Goal: Task Accomplishment & Management: Manage account settings

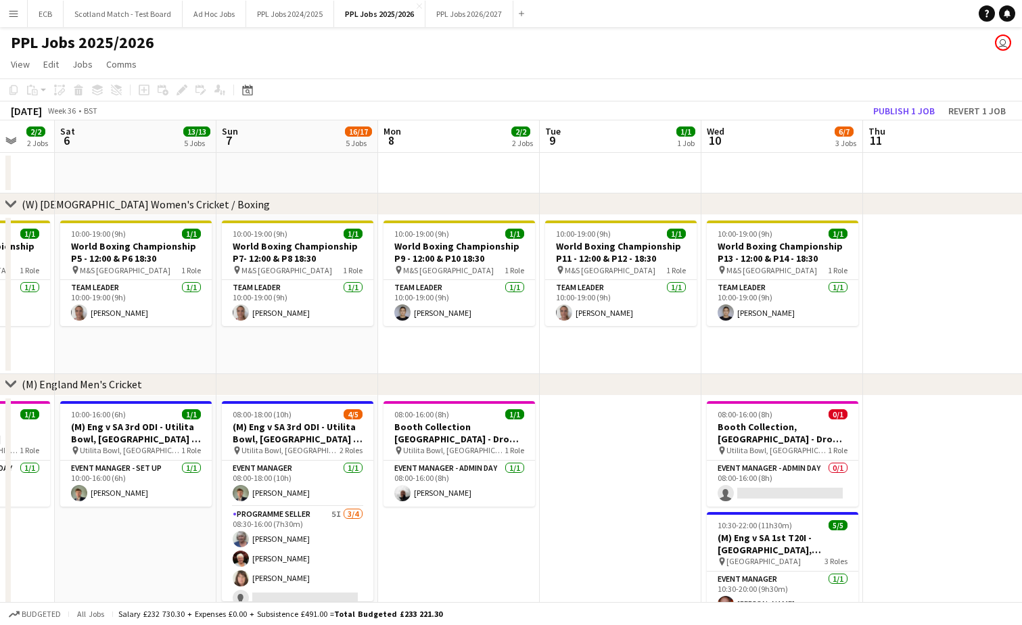
scroll to position [0, 477]
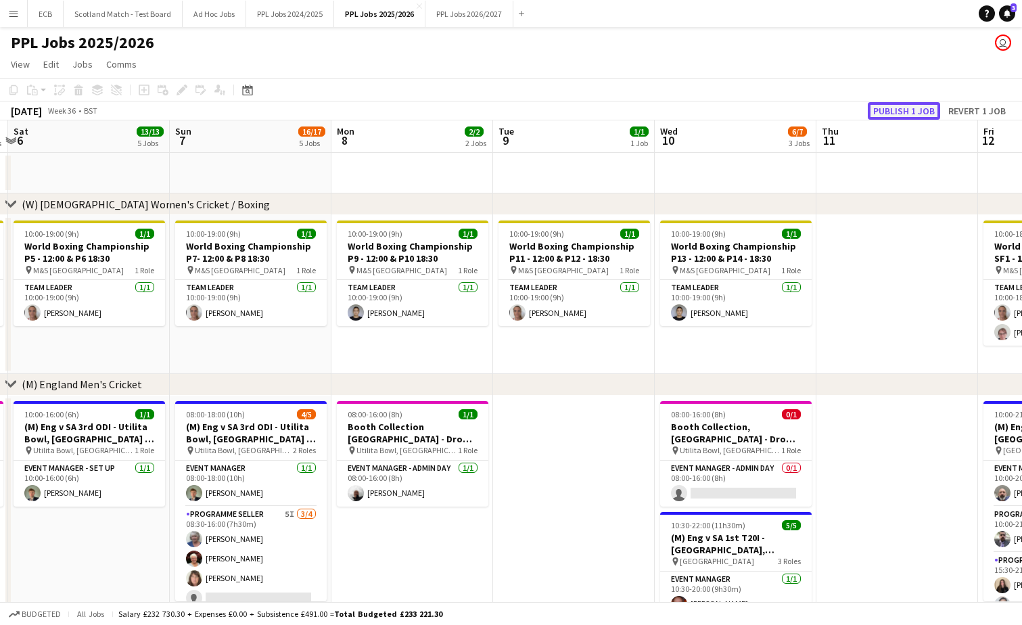
click at [884, 102] on button "Publish 1 job" at bounding box center [904, 111] width 72 height 18
click at [877, 90] on app-toolbar "Copy Paste Paste Ctrl+V Paste with crew Ctrl+Shift+V Paste linked Job [GEOGRAPH…" at bounding box center [511, 89] width 1022 height 23
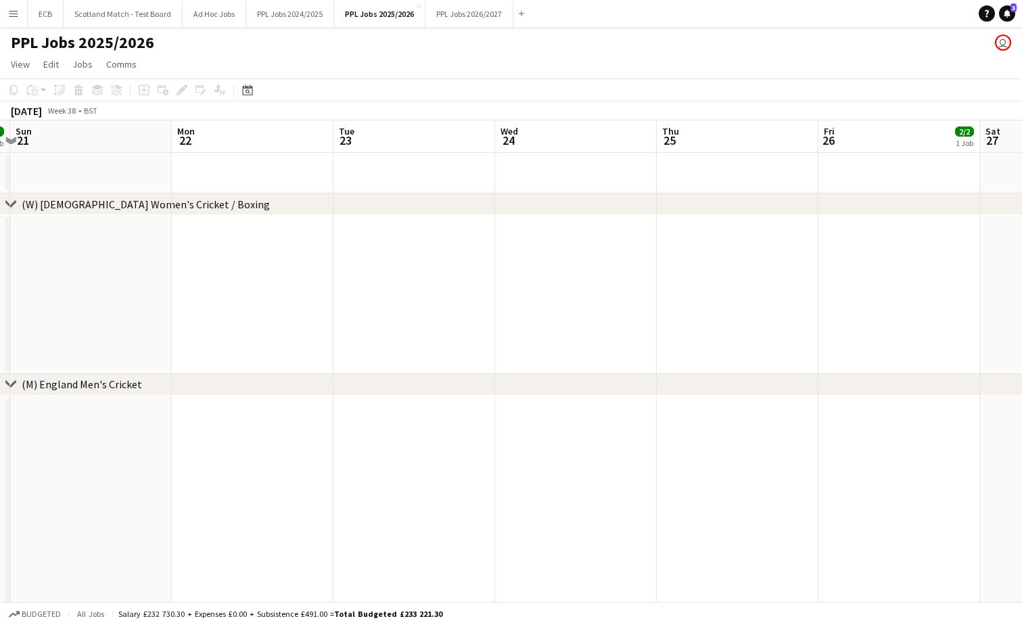
scroll to position [0, 302]
click at [827, 276] on app-date-cell at bounding box center [748, 294] width 162 height 159
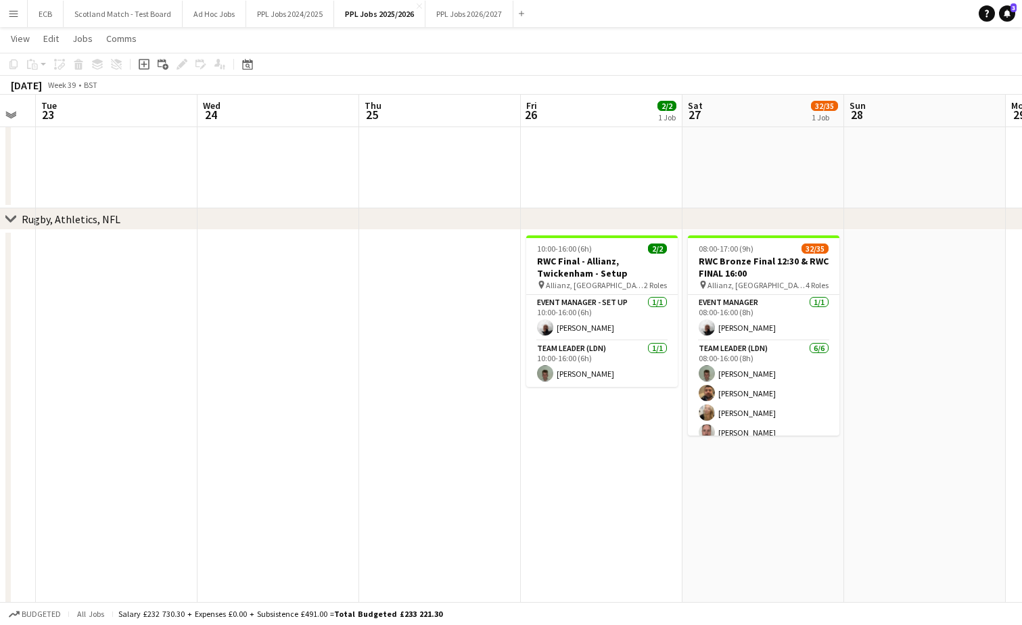
scroll to position [577, 0]
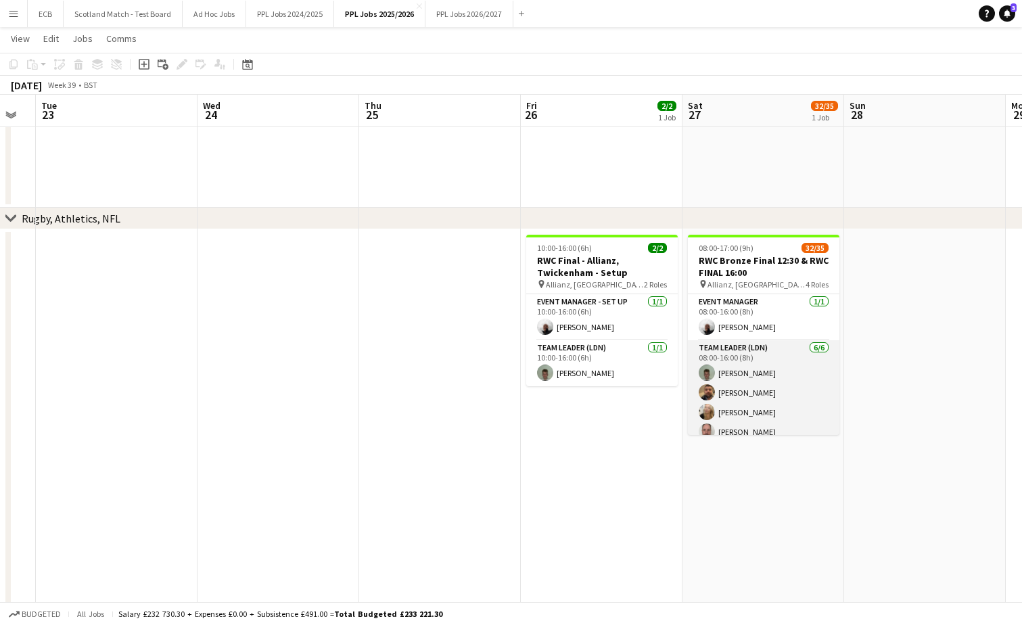
click at [757, 350] on app-card-role "Team Leader (LDN) [DATE] 08:00-16:00 (8h) [PERSON_NAME] [PERSON_NAME] [PERSON_N…" at bounding box center [763, 412] width 151 height 144
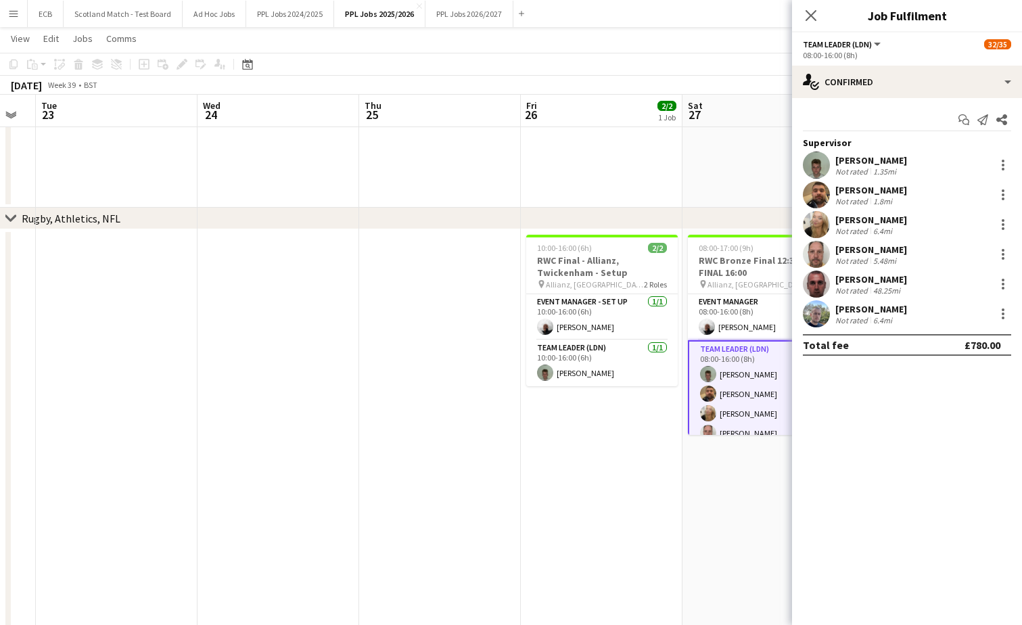
scroll to position [0, 275]
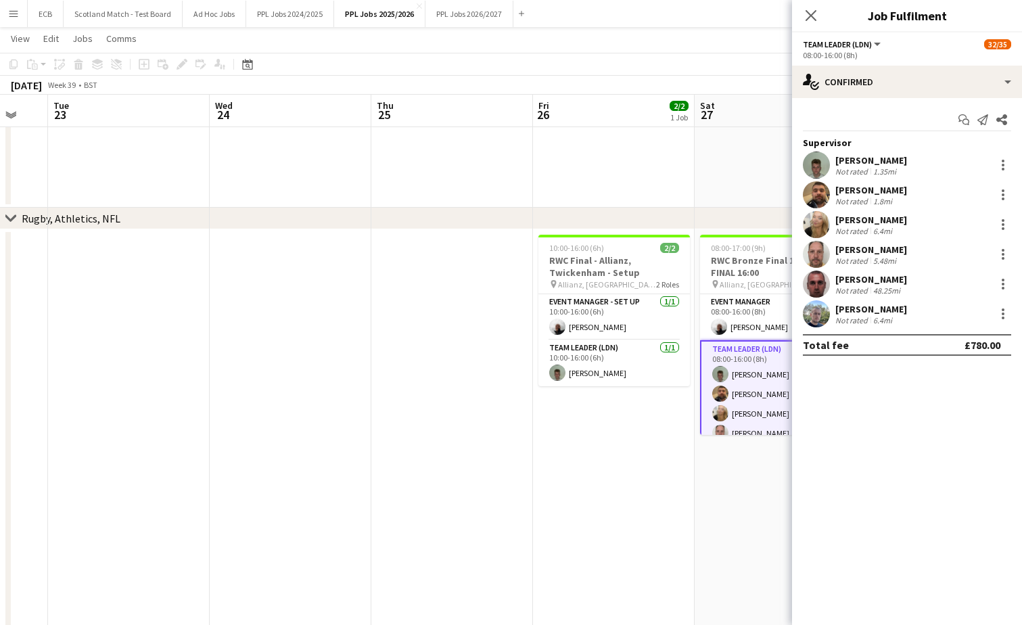
drag, startPoint x: 757, startPoint y: 350, endPoint x: 906, endPoint y: 224, distance: 194.4
click at [906, 224] on body "Menu Boards Boards Boards All jobs Status Workforce Workforce My Workforce Recr…" at bounding box center [511, 204] width 1022 height 1563
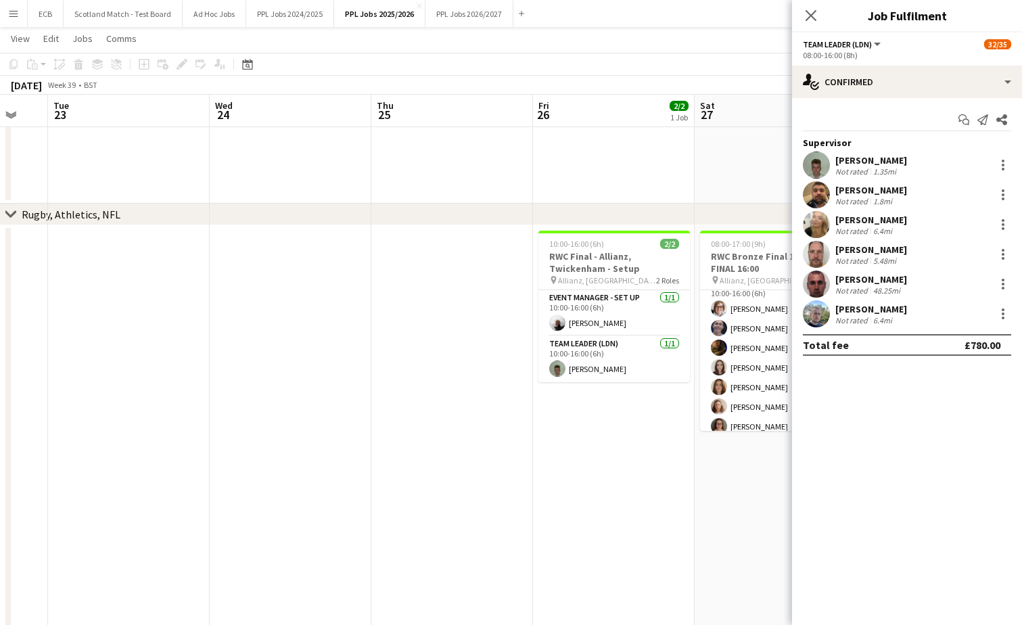
scroll to position [208, 0]
click at [757, 358] on app-card-role "Programme Seller (LDN) 7I 1A 17/18 10:00-16:00 (6h) [PERSON_NAME] [PERSON_NAME]…" at bounding box center [775, 464] width 151 height 379
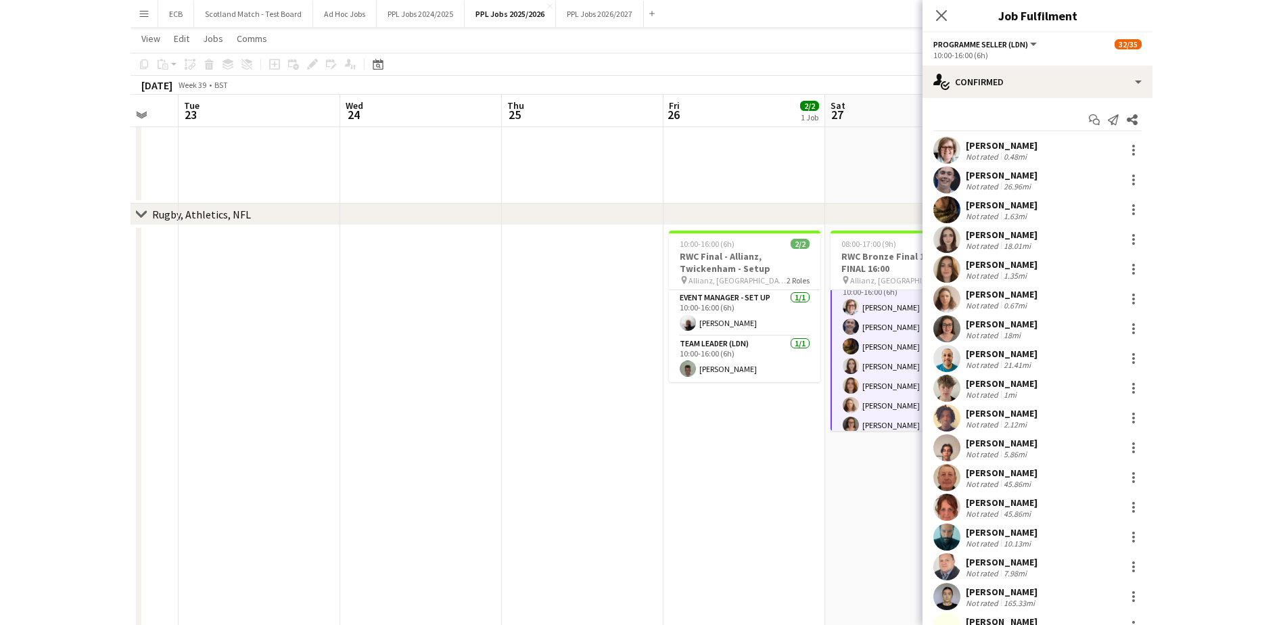
scroll to position [84, 0]
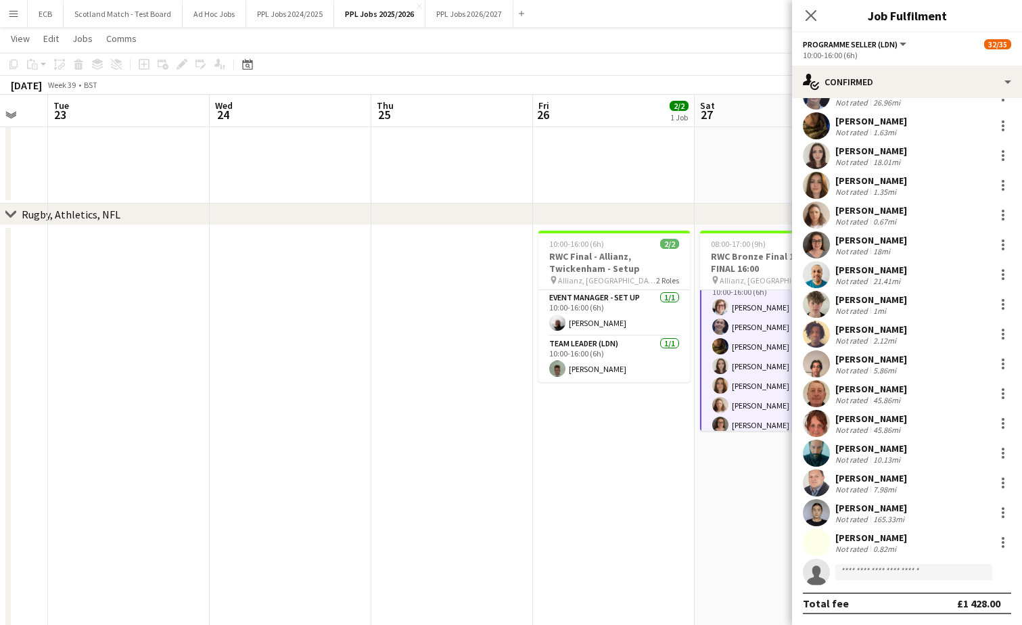
click at [868, 609] on div "Total fee £1 428.00" at bounding box center [907, 603] width 208 height 22
click at [903, 608] on div "Total fee £1 428.00" at bounding box center [907, 603] width 208 height 22
click at [909, 611] on div "Total fee £1 428.00" at bounding box center [907, 603] width 208 height 22
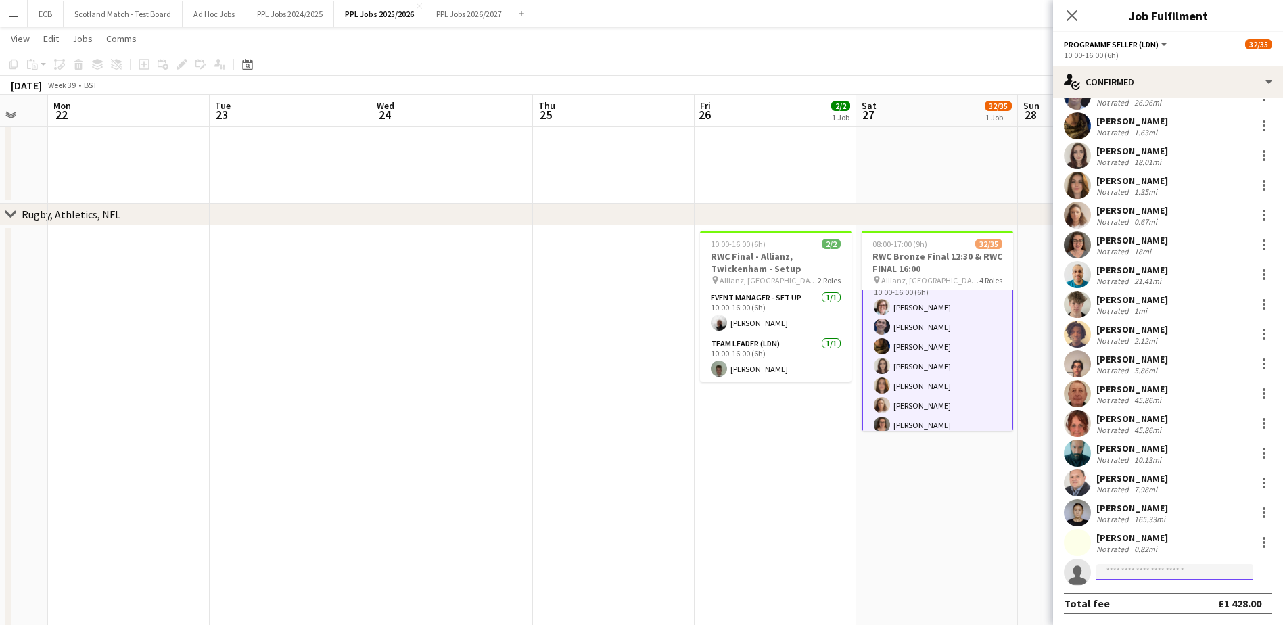
click at [1031, 573] on input at bounding box center [1174, 572] width 157 height 16
click at [1031, 568] on input "*****" at bounding box center [1174, 572] width 157 height 16
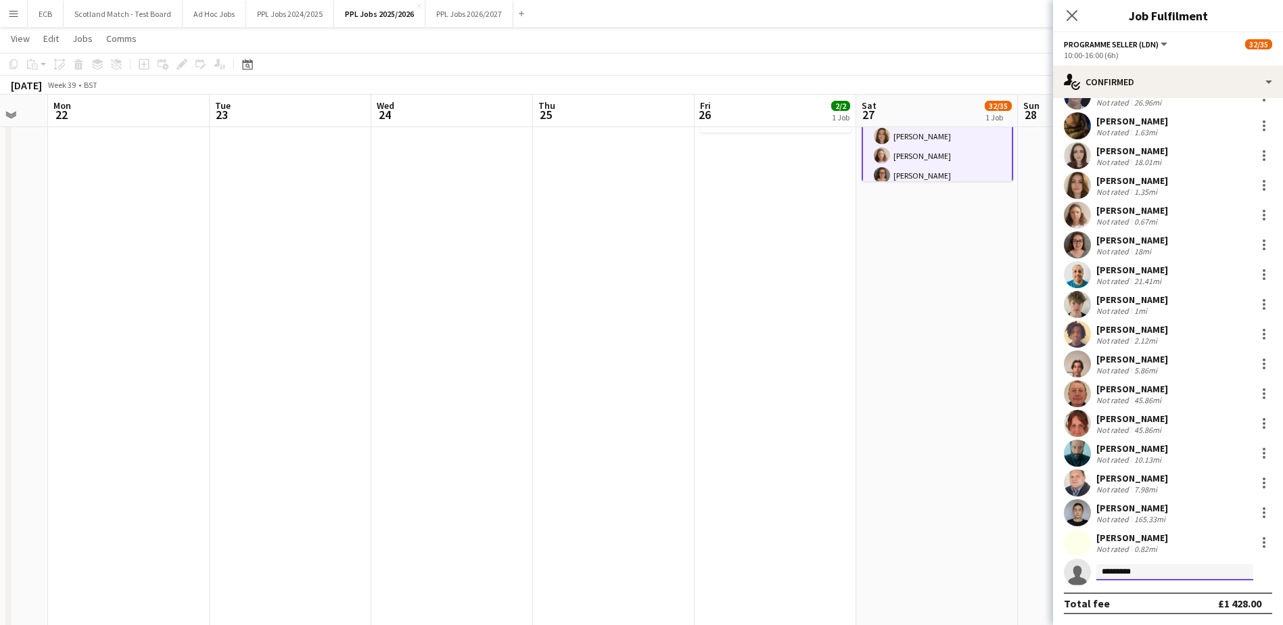
type input "*********"
click at [1031, 584] on app-invite-slot "single-neutral-actions *********" at bounding box center [1168, 572] width 230 height 27
click at [1031, 556] on div "[PERSON_NAME] Not rated 0.82mi" at bounding box center [1168, 542] width 230 height 27
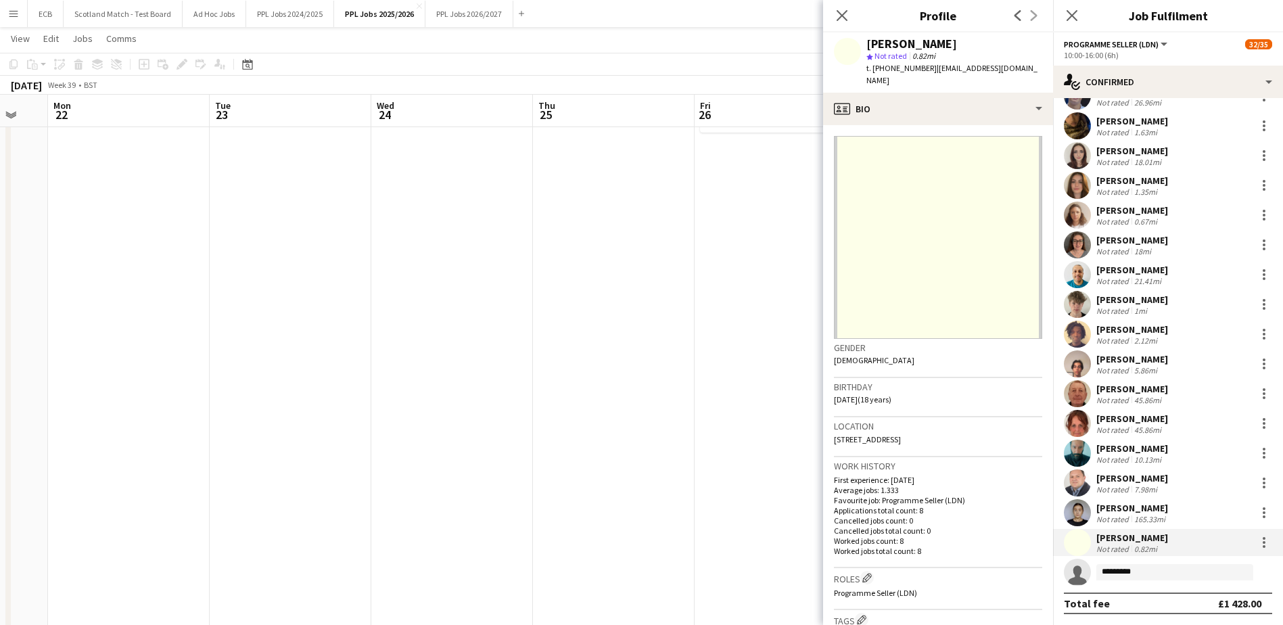
click at [14, 18] on app-icon "Menu" at bounding box center [13, 13] width 11 height 11
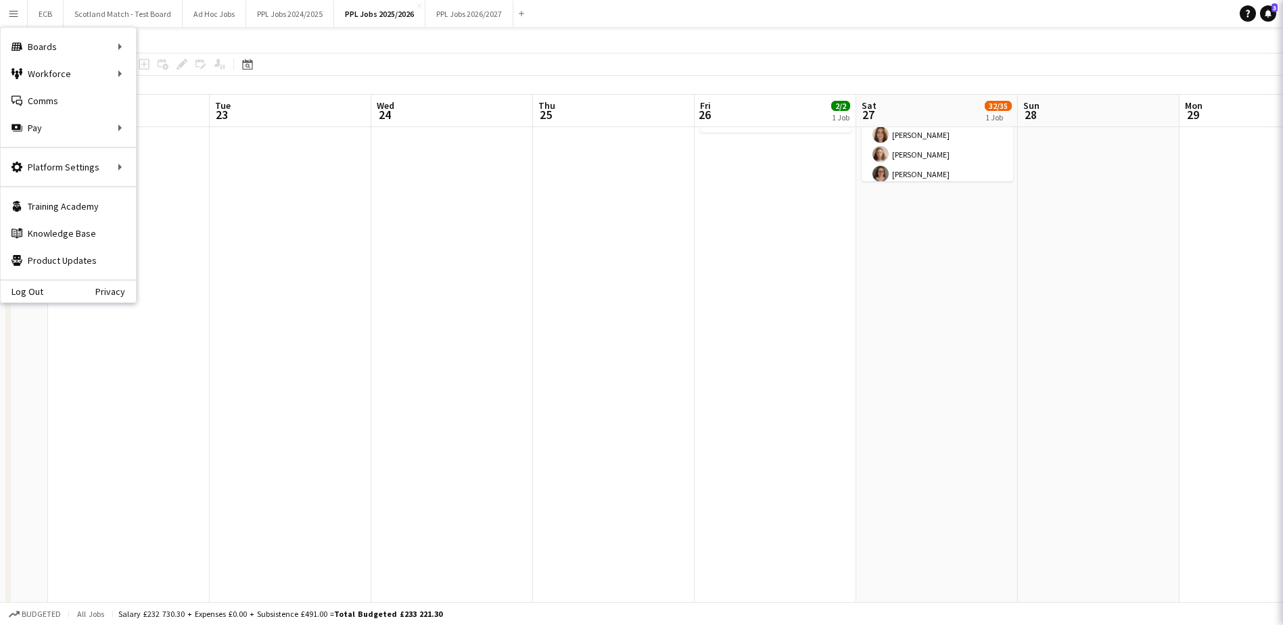
scroll to position [206, 0]
click at [175, 70] on link "My Workforce" at bounding box center [204, 73] width 135 height 27
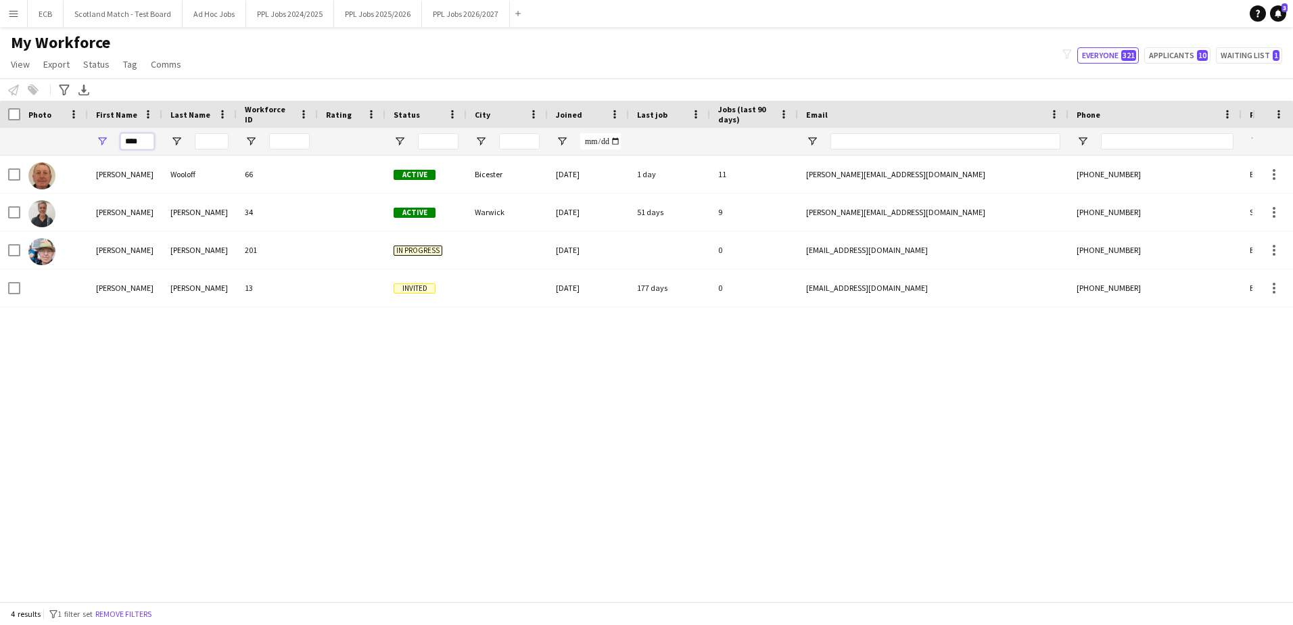
drag, startPoint x: 146, startPoint y: 141, endPoint x: 0, endPoint y: 135, distance: 146.2
click at [0, 135] on html "Menu Boards Boards Boards All jobs Status Workforce Workforce My Workforce Recr…" at bounding box center [646, 312] width 1293 height 625
click at [141, 143] on input "****" at bounding box center [137, 141] width 34 height 16
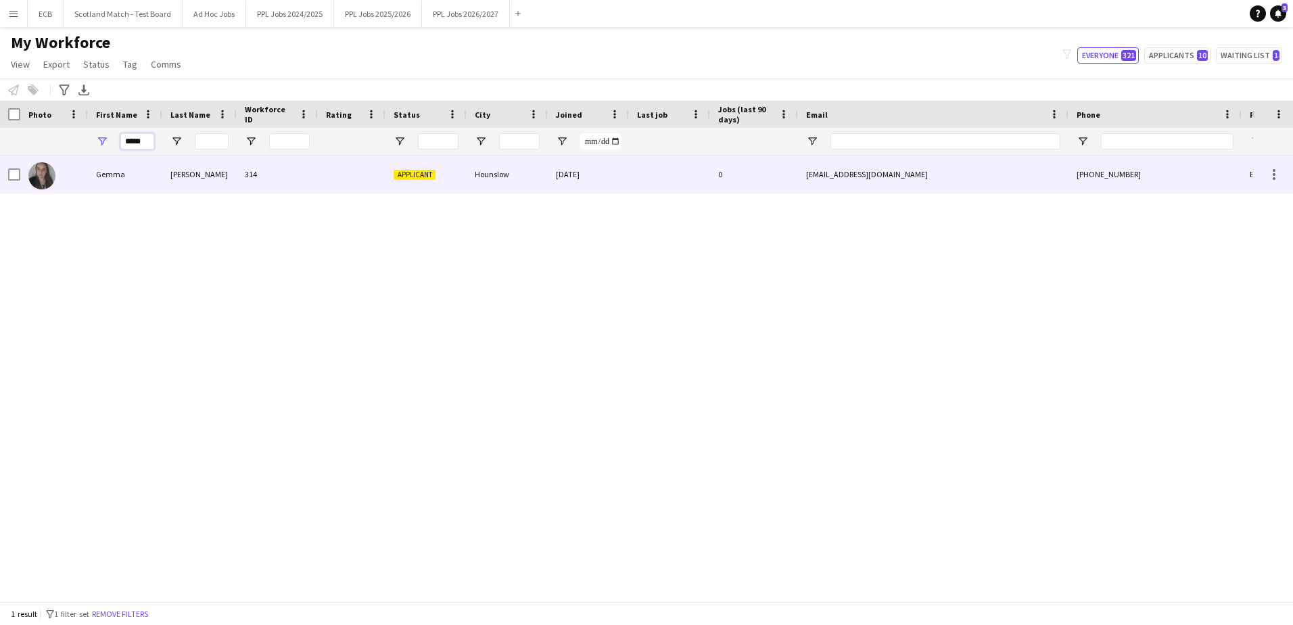
type input "*****"
click at [135, 168] on div "Gemma" at bounding box center [125, 174] width 74 height 37
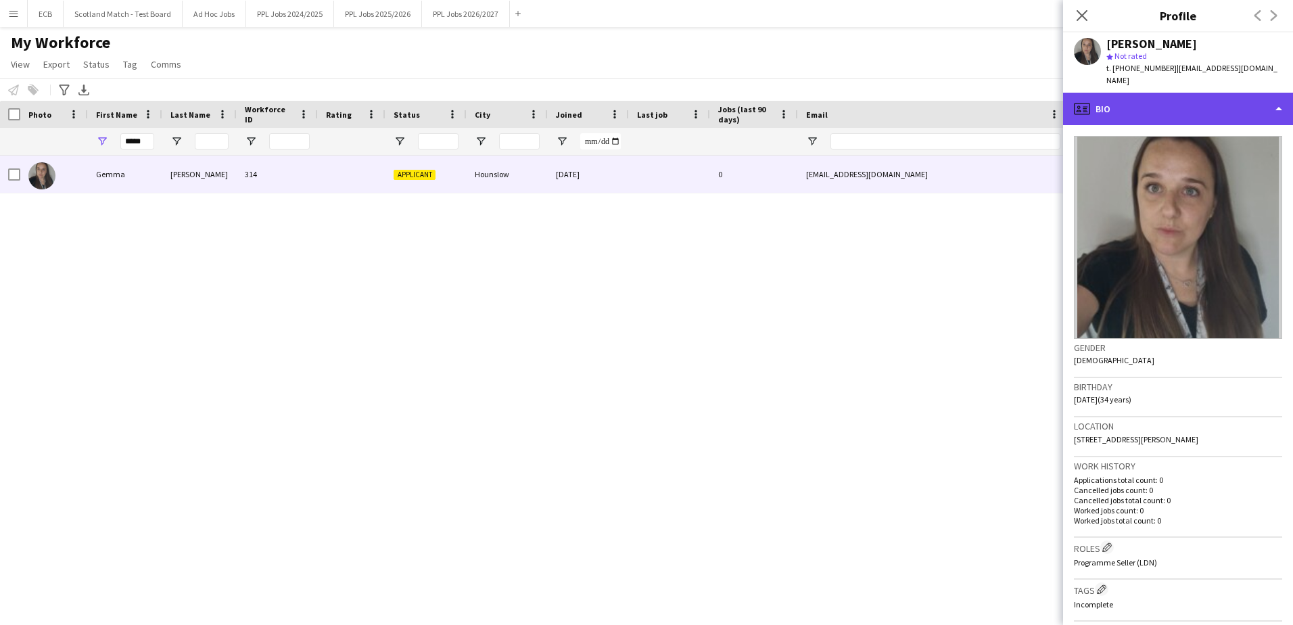
click at [1031, 93] on div "profile Bio" at bounding box center [1178, 109] width 230 height 32
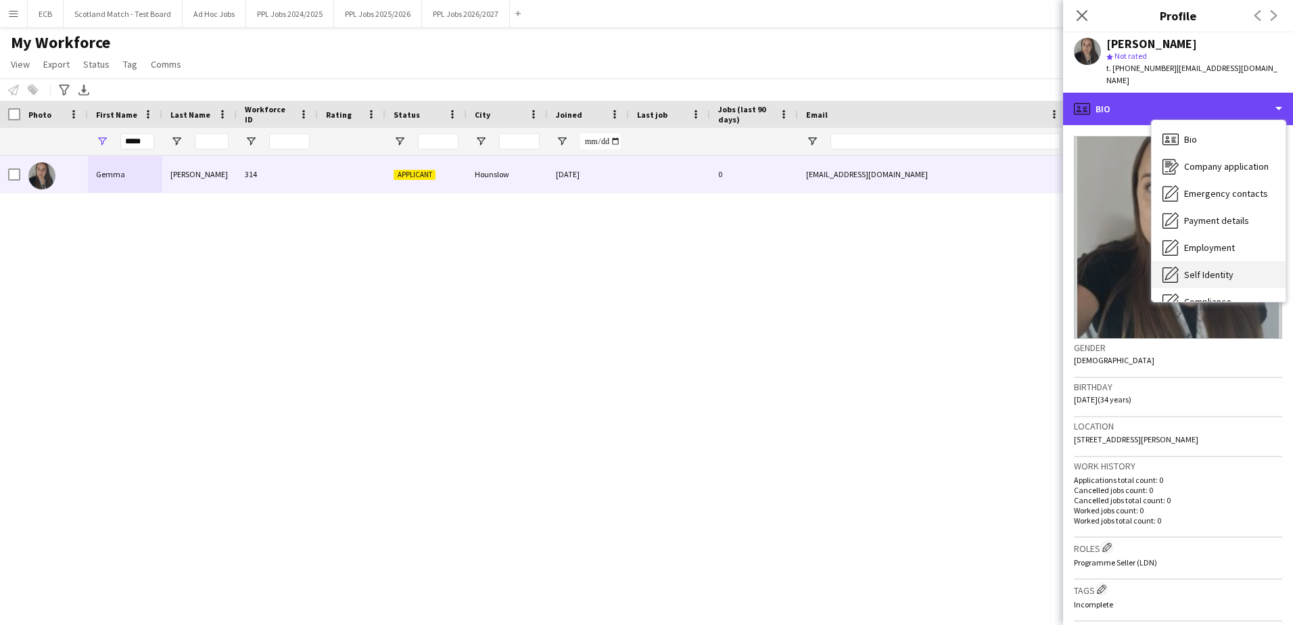
scroll to position [100, 0]
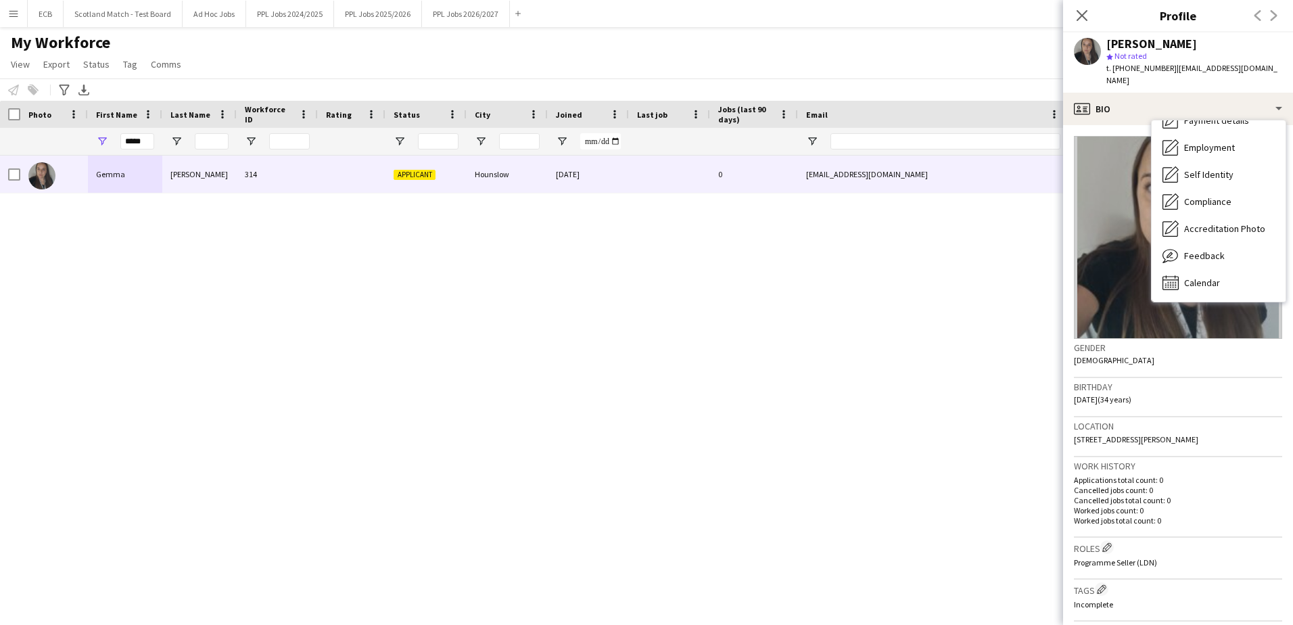
click at [949, 409] on div "[PERSON_NAME] 314 Applicant Hounslow [DATE] 0 [EMAIL_ADDRESS][DOMAIN_NAME] [PHO…" at bounding box center [626, 373] width 1252 height 435
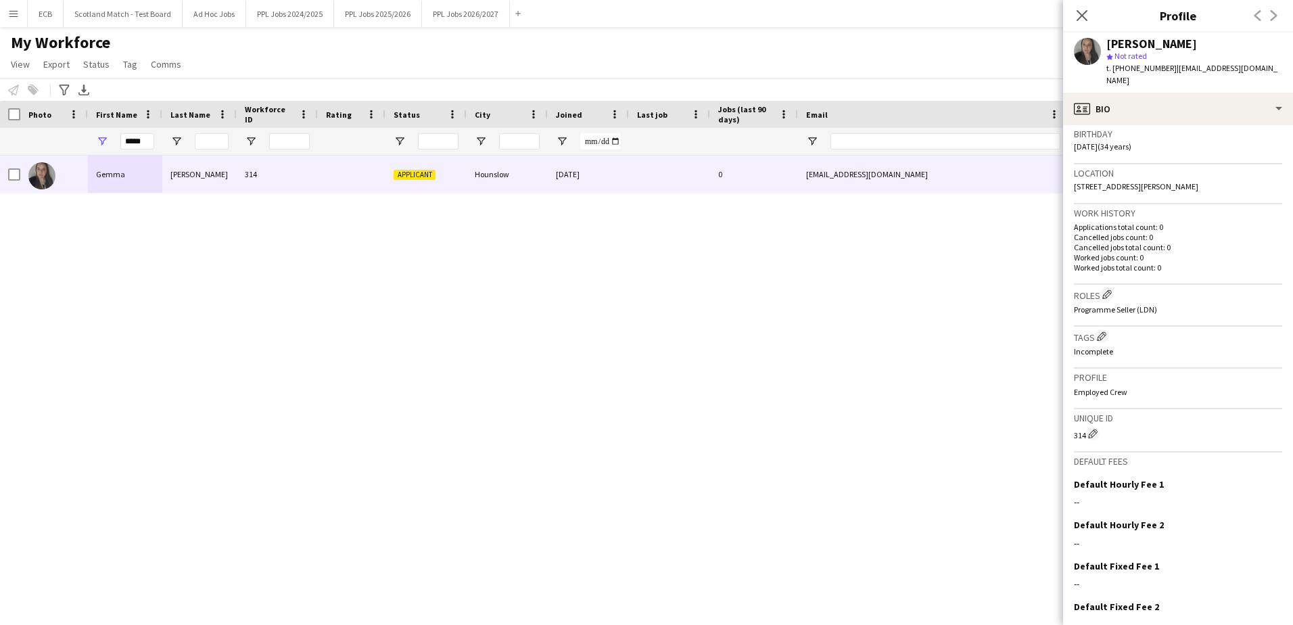
scroll to position [306, 0]
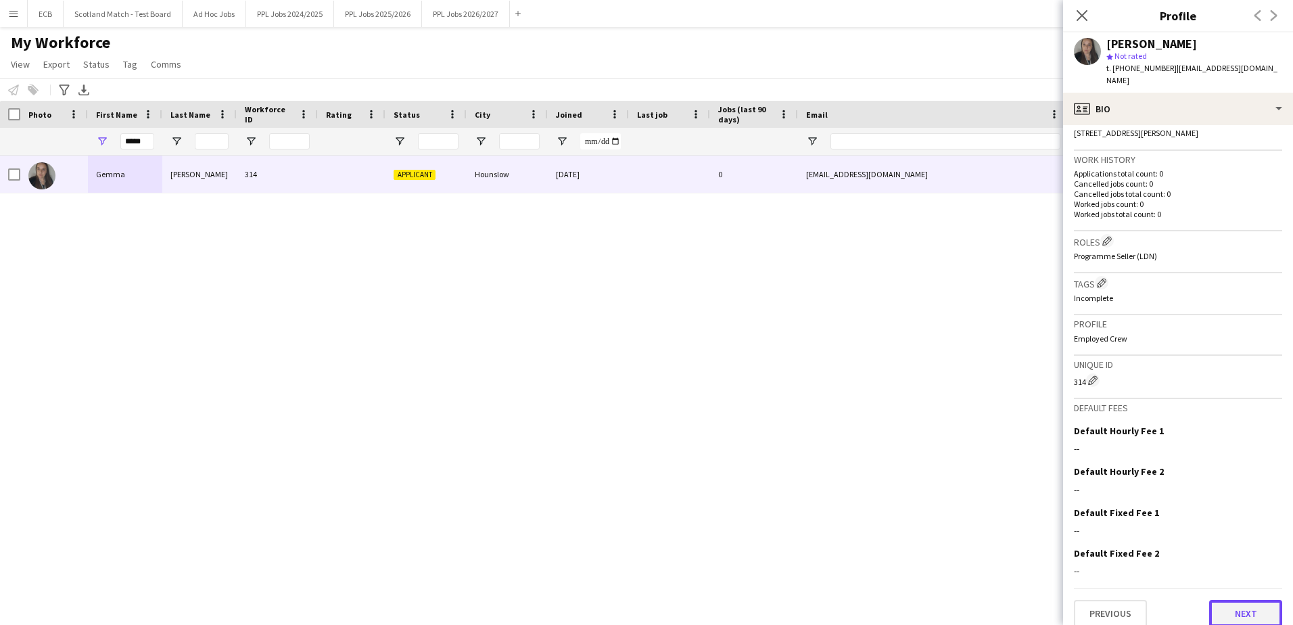
click at [1031, 609] on button "Next" at bounding box center [1245, 613] width 73 height 27
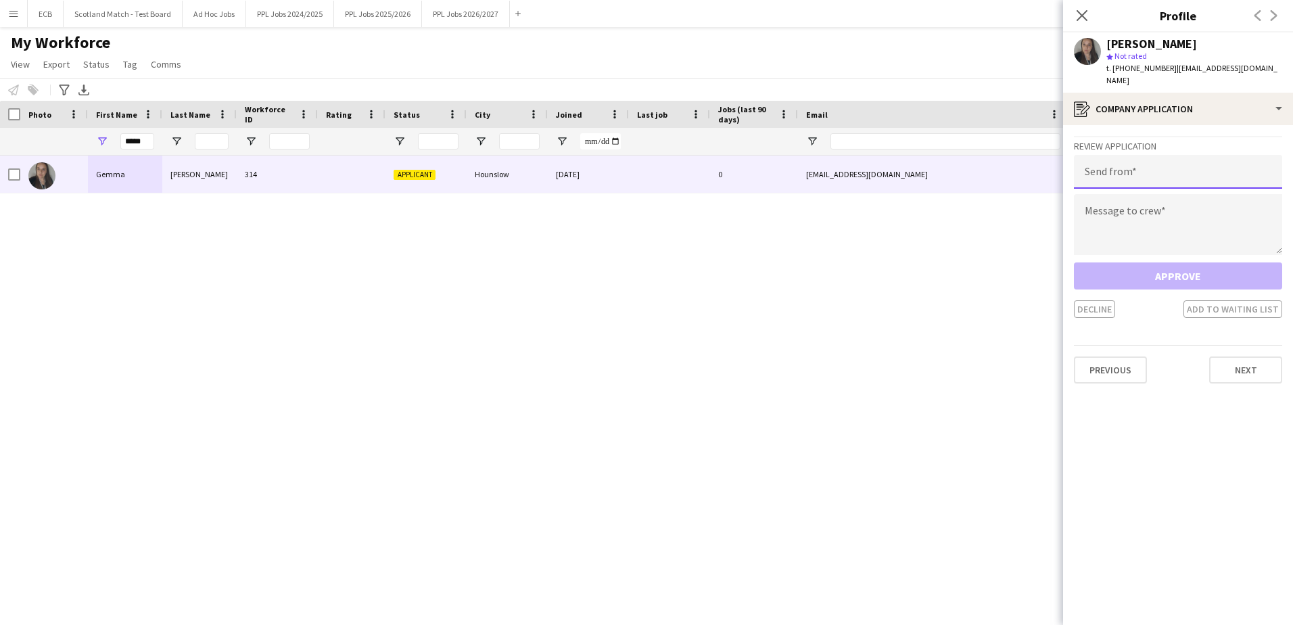
click at [1031, 174] on input "email" at bounding box center [1178, 172] width 208 height 34
type input "**********"
click at [1031, 204] on textarea at bounding box center [1178, 224] width 208 height 61
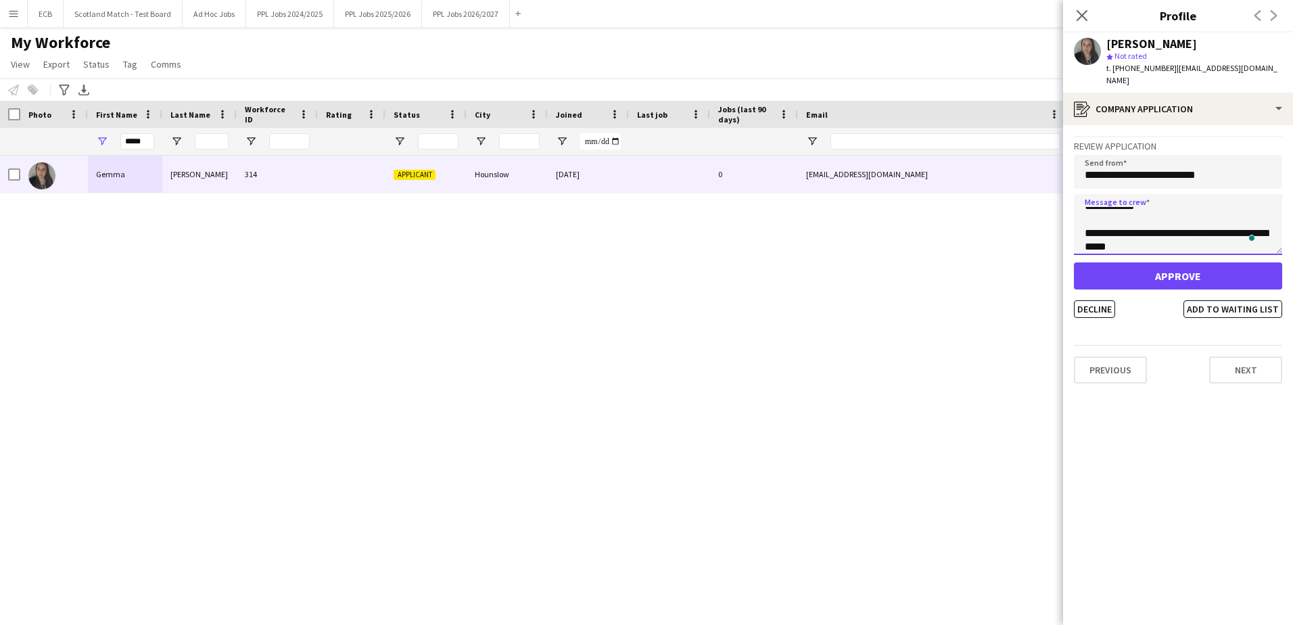
scroll to position [35, 0]
type textarea "**********"
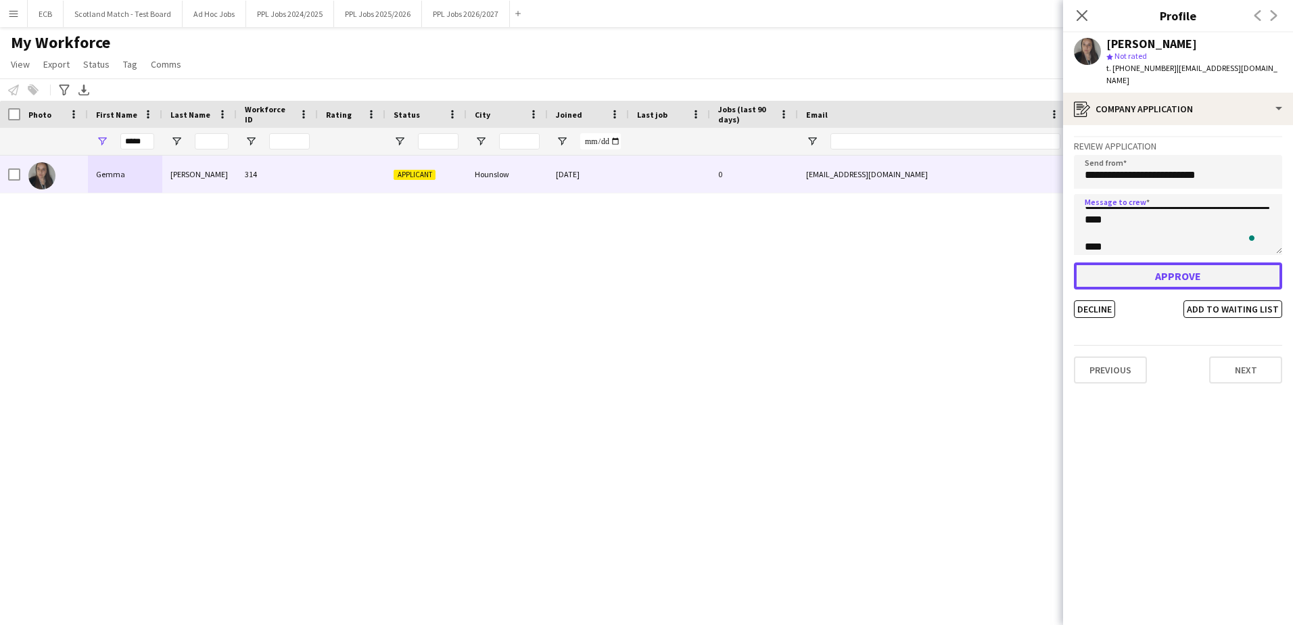
click at [1031, 262] on button "Approve" at bounding box center [1178, 275] width 208 height 27
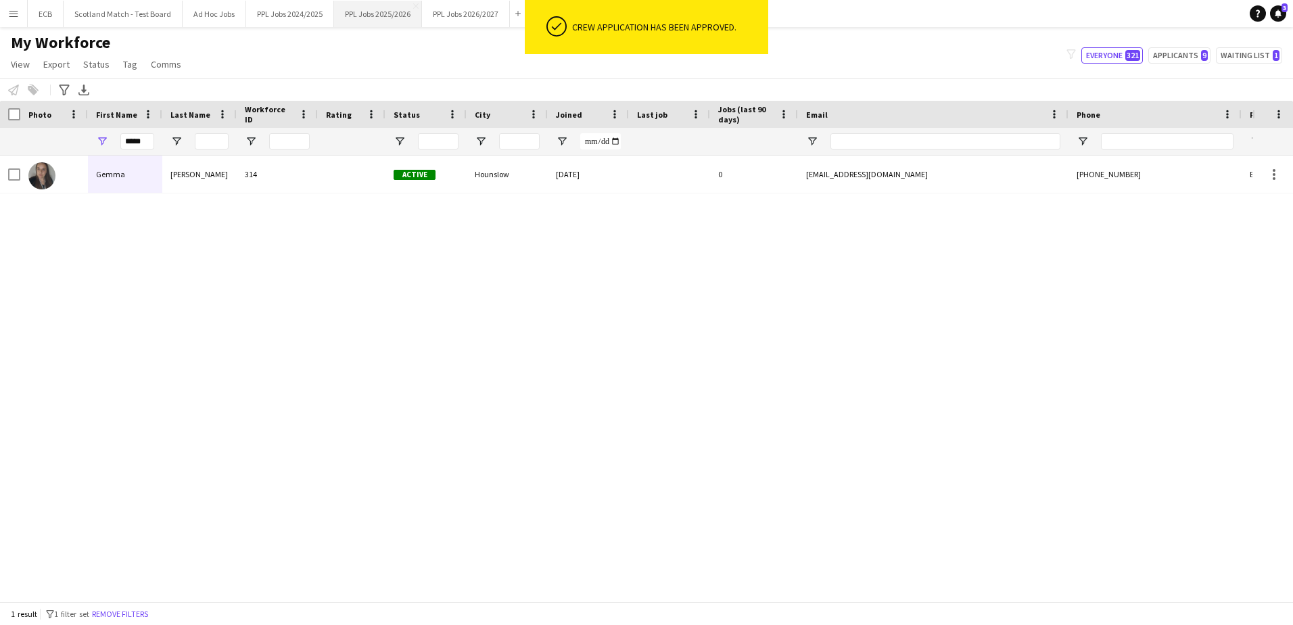
click at [369, 15] on button "PPL Jobs 2025/2026 Close" at bounding box center [378, 14] width 88 height 26
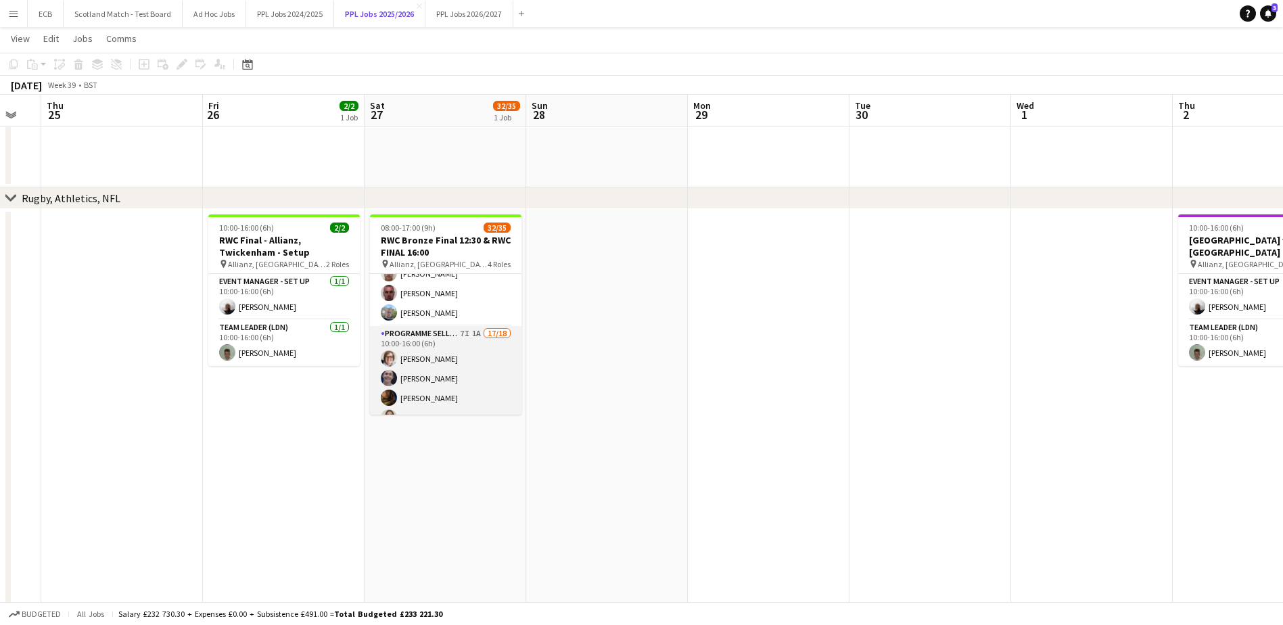
scroll to position [139, 0]
click at [451, 360] on app-card-role "Programme Seller (LDN) 7I 1A 17/18 10:00-16:00 (6h) [PERSON_NAME] [PERSON_NAME]…" at bounding box center [445, 514] width 151 height 379
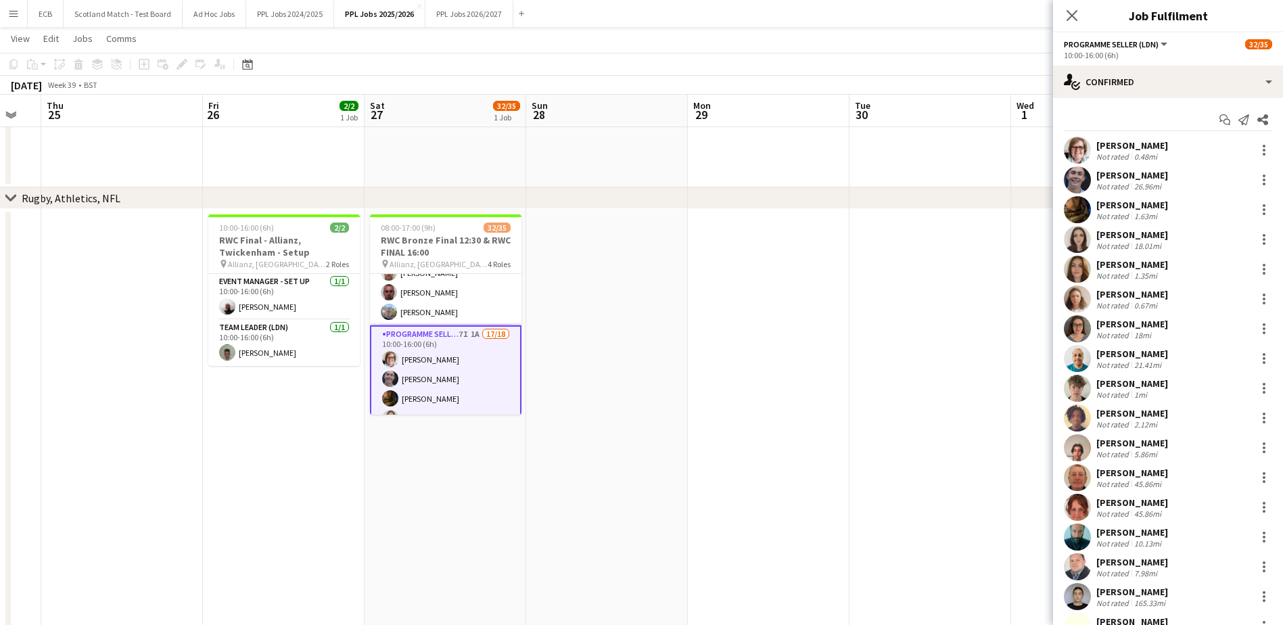
scroll to position [84, 0]
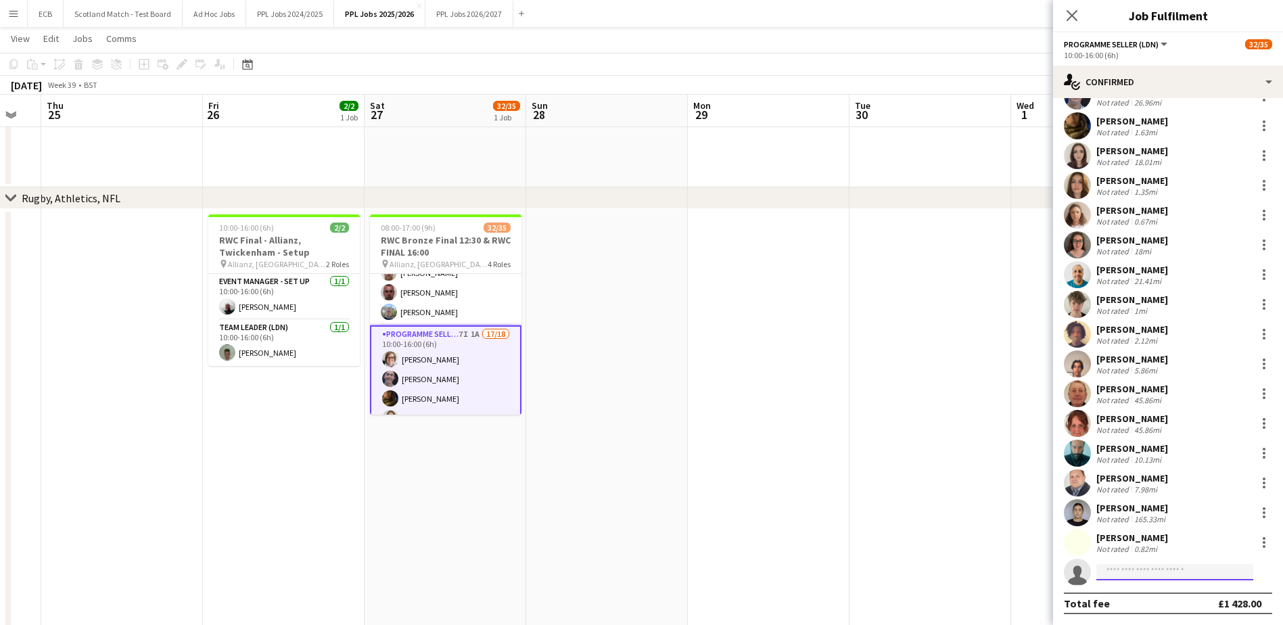
click at [1031, 567] on input at bounding box center [1174, 572] width 157 height 16
type input "*"
type input "*****"
click at [1031, 598] on span "[EMAIL_ADDRESS][DOMAIN_NAME]" at bounding box center [1174, 602] width 135 height 11
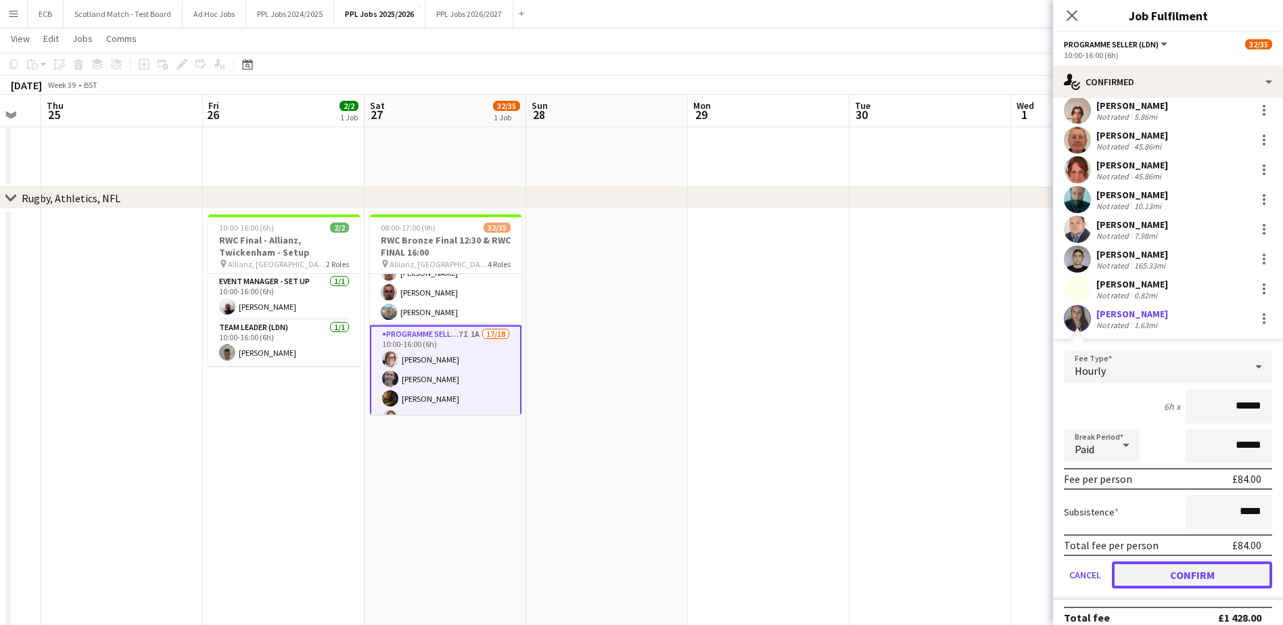
click at [1031, 567] on button "Confirm" at bounding box center [1192, 574] width 160 height 27
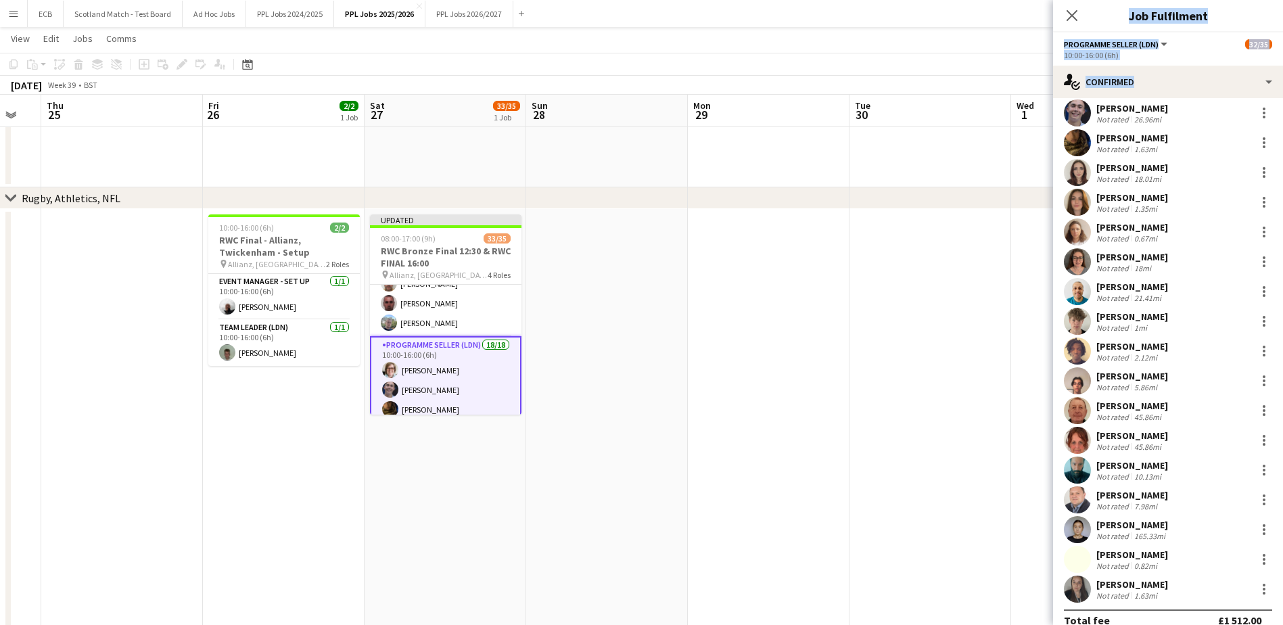
scroll to position [84, 0]
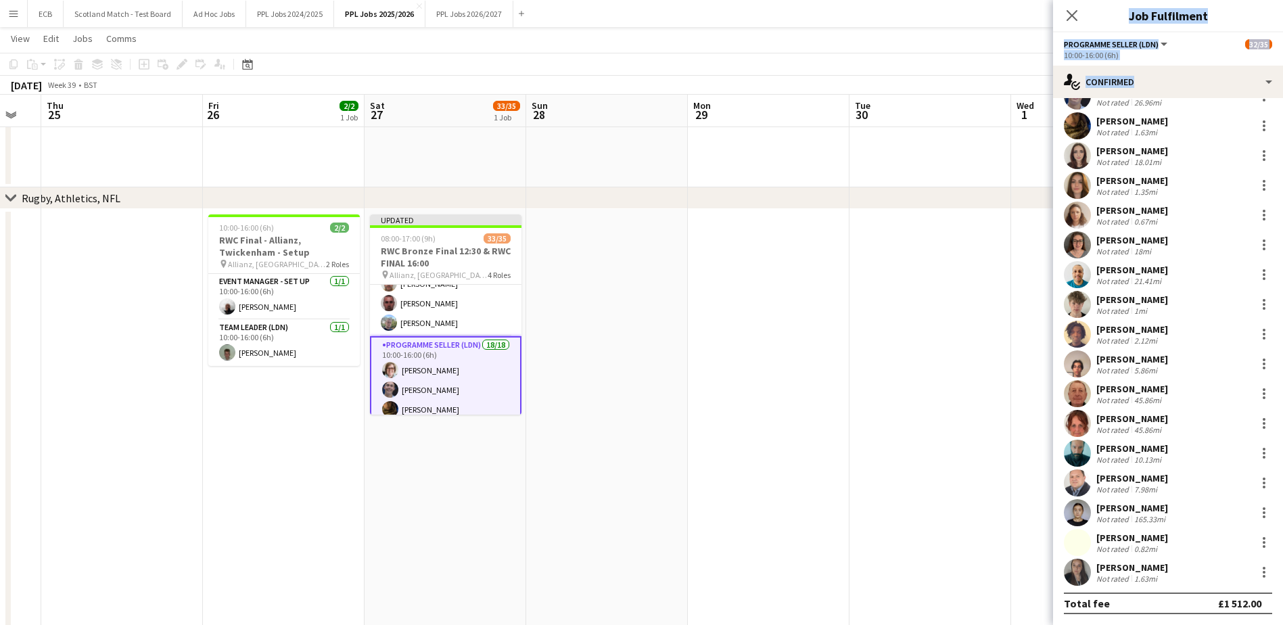
drag, startPoint x: 1088, startPoint y: 142, endPoint x: 1177, endPoint y: 577, distance: 443.9
click at [1031, 577] on div "[PERSON_NAME] Not rated 0.48mi [PERSON_NAME] Not rated 26.96mi [PERSON_NAME] No…" at bounding box center [1168, 319] width 230 height 533
copy div "[PERSON_NAME] Not rated 0.48mi [PERSON_NAME] Not rated 26.96mi [PERSON_NAME] No…"
click at [414, 298] on app-card-role "Team Leader (LDN) [DATE] 08:00-16:00 (8h) [PERSON_NAME] [PERSON_NAME] [PERSON_N…" at bounding box center [445, 264] width 151 height 144
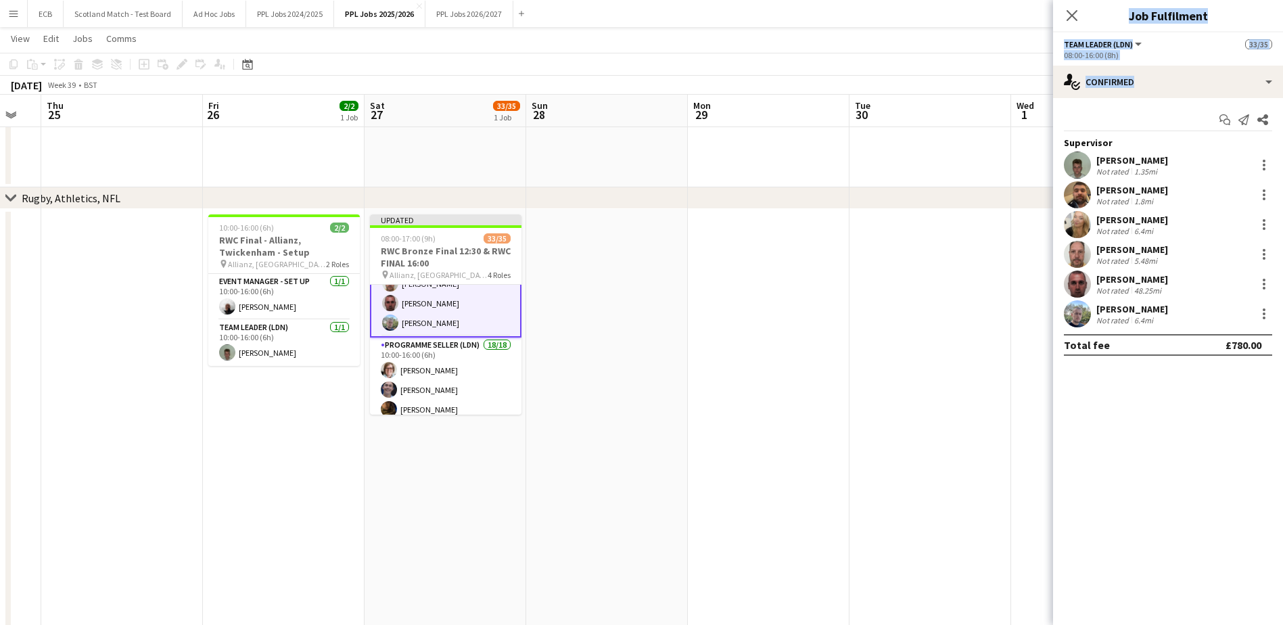
drag, startPoint x: 1097, startPoint y: 158, endPoint x: 1166, endPoint y: 322, distance: 178.2
click at [1031, 322] on div "Supervisor [PERSON_NAME] Not rated 1.35mi [PERSON_NAME] Not rated 1.8mi [PERSON…" at bounding box center [1168, 232] width 230 height 191
copy div "[PERSON_NAME] Not rated 1.35mi [PERSON_NAME] Not rated 1.8mi [PERSON_NAME] Not …"
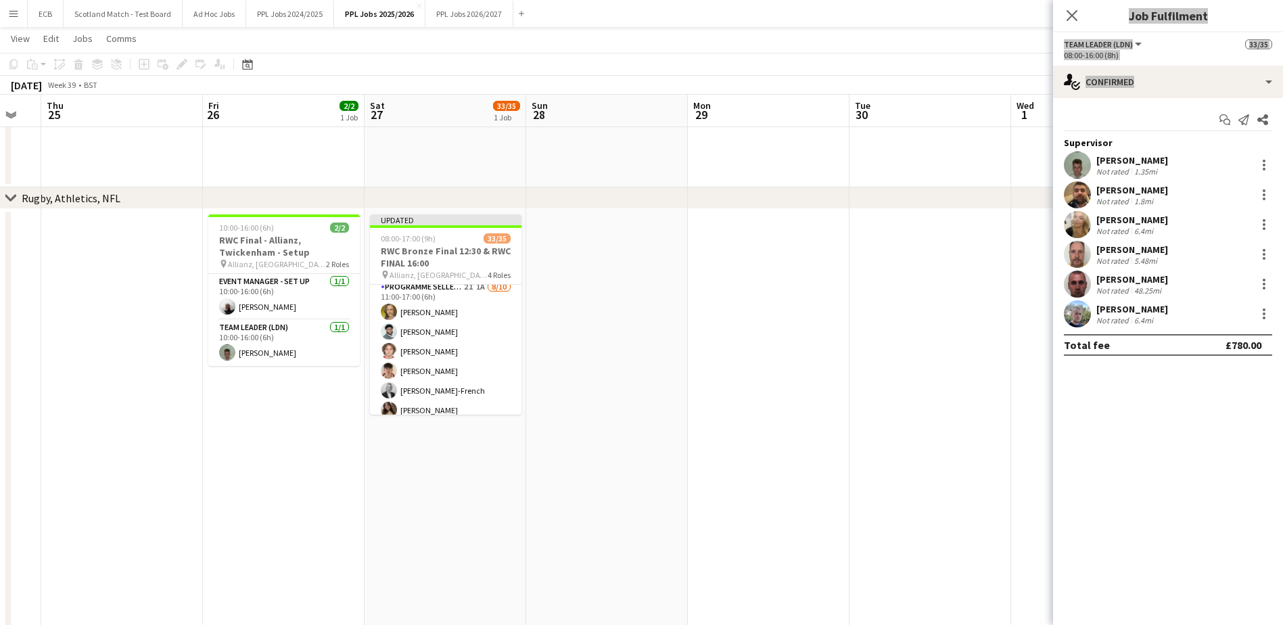
scroll to position [665, 0]
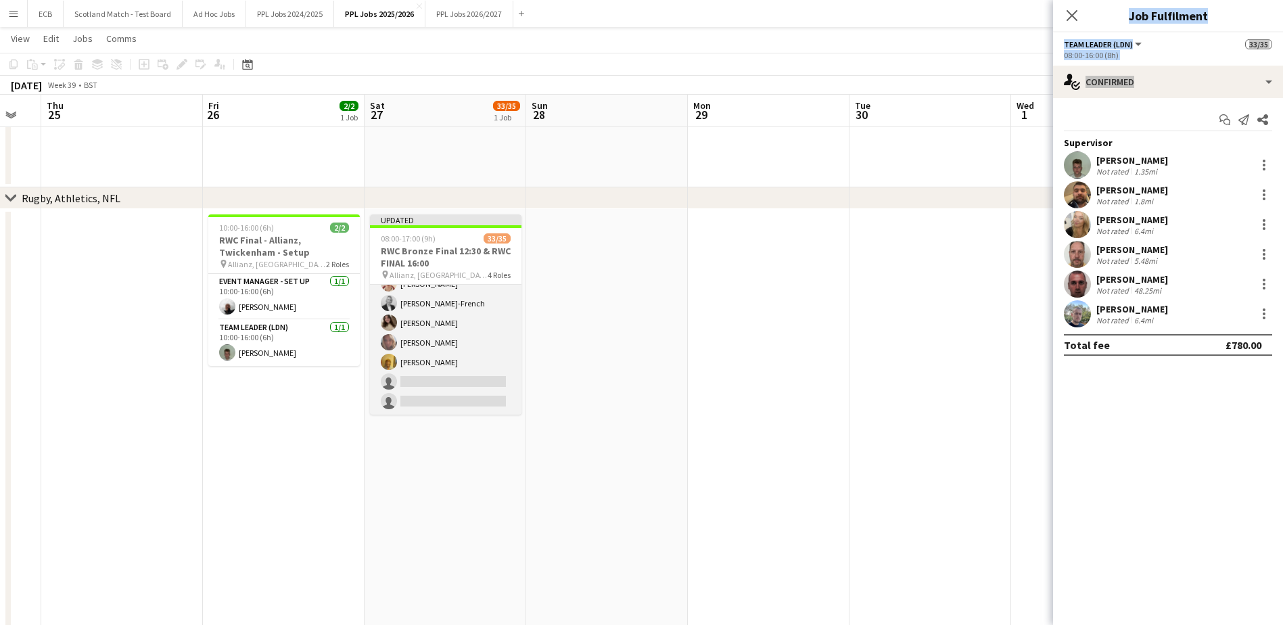
click at [440, 323] on app-card-role "Programme Seller (LDN) 2I 1A [DATE] 11:00-17:00 (6h) [PERSON_NAME] [PERSON_NAME…" at bounding box center [445, 303] width 151 height 222
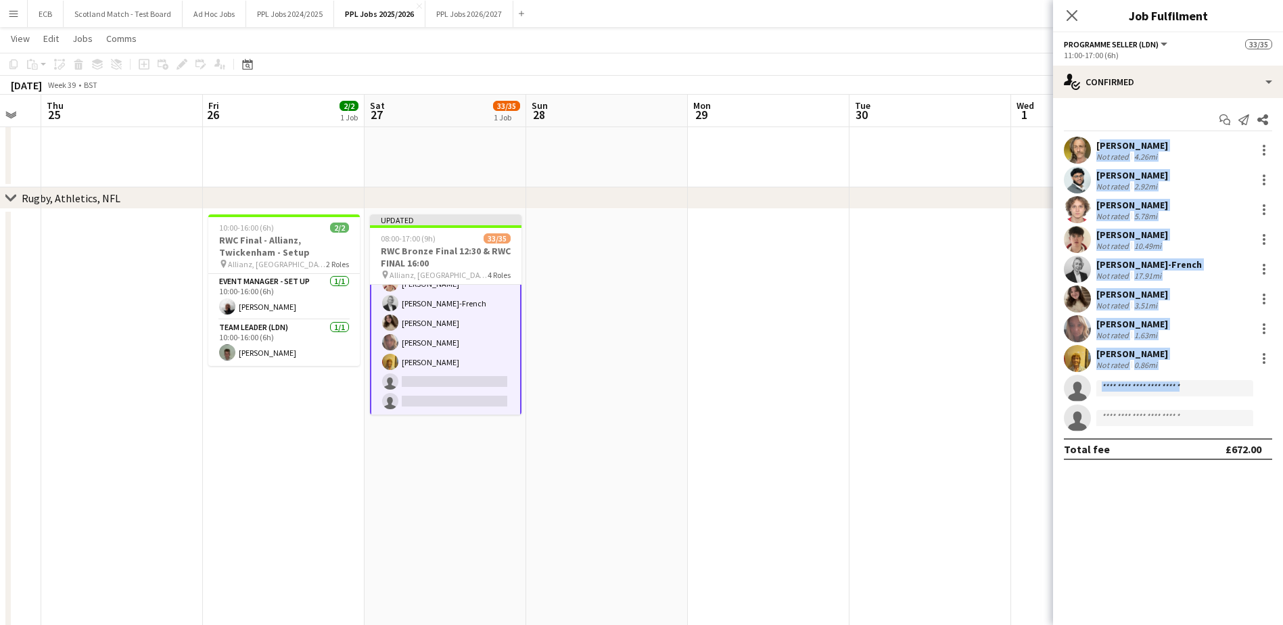
drag, startPoint x: 1096, startPoint y: 143, endPoint x: 1258, endPoint y: 425, distance: 325.0
click at [1031, 425] on div "[PERSON_NAME] Not rated 4.26mi [PERSON_NAME] Not rated 2.92mi [PERSON_NAME] Not…" at bounding box center [1168, 284] width 230 height 295
copy div "[PERSON_NAME] Not rated 4.26mi [PERSON_NAME] Not rated 2.92mi [PERSON_NAME] Not…"
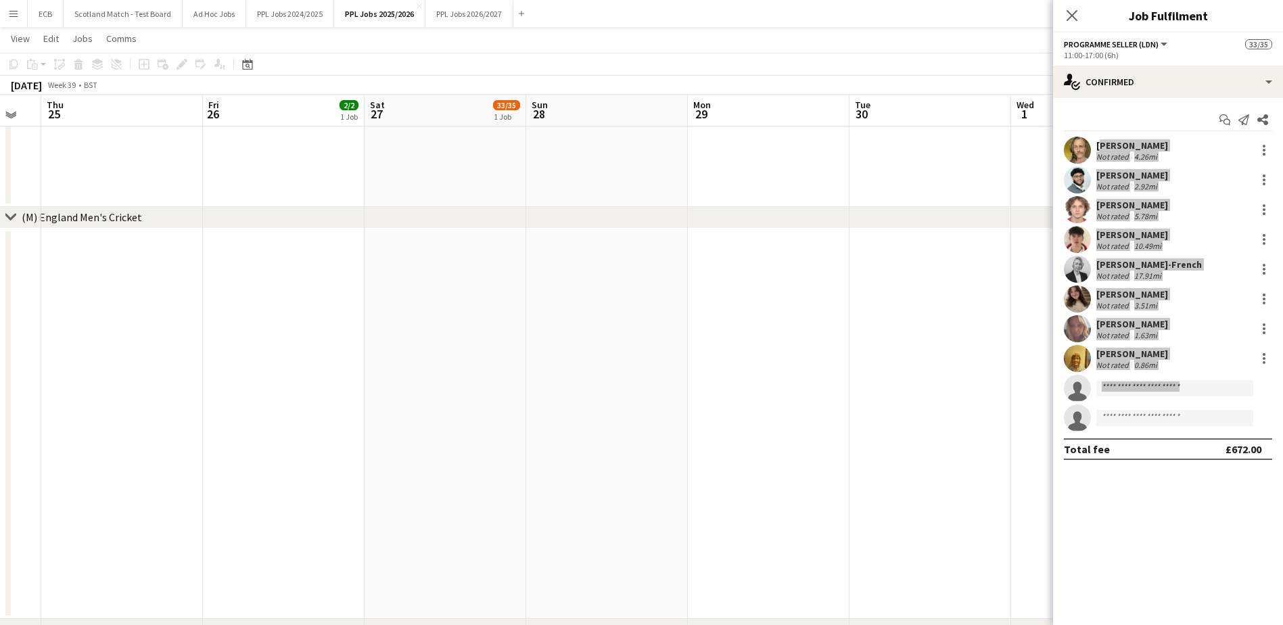
scroll to position [165, 0]
